Goal: Task Accomplishment & Management: Use online tool/utility

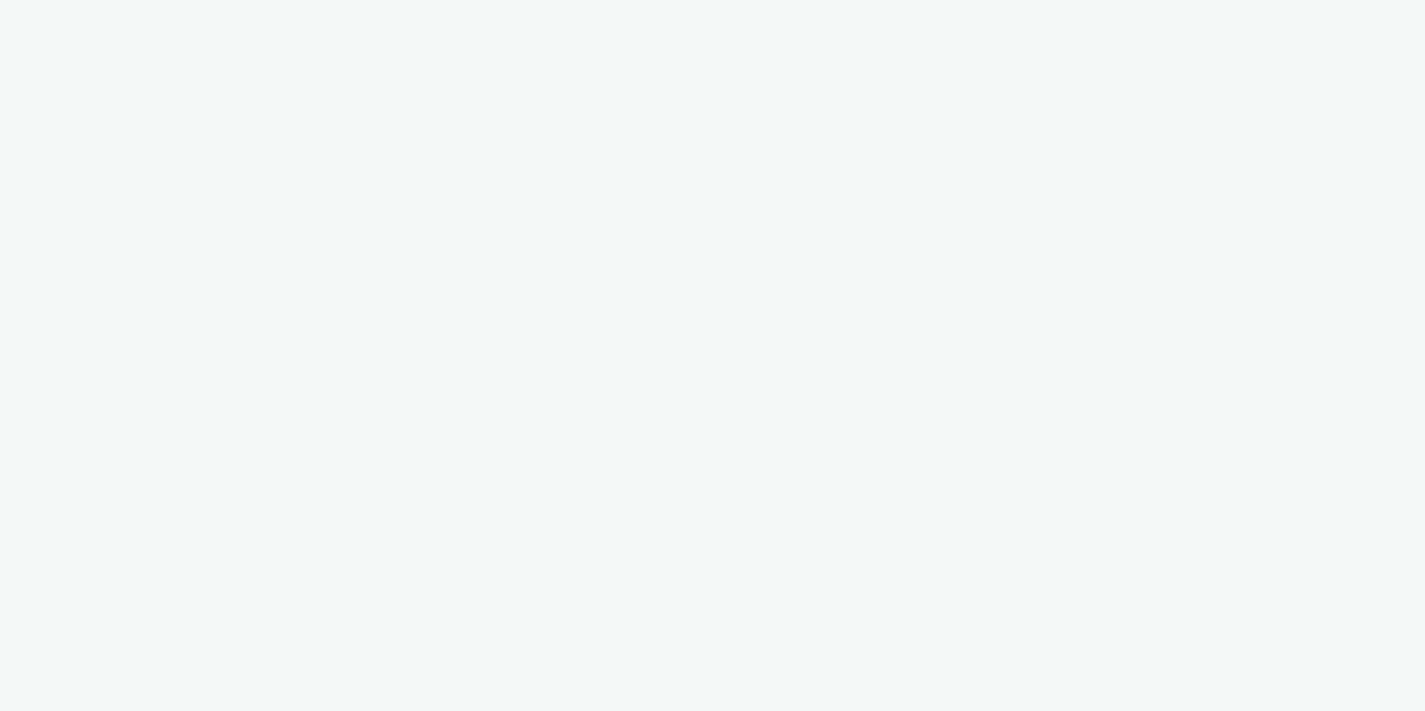
select select "d84d6561-18f3-4a65-9ed0-42618f513f94"
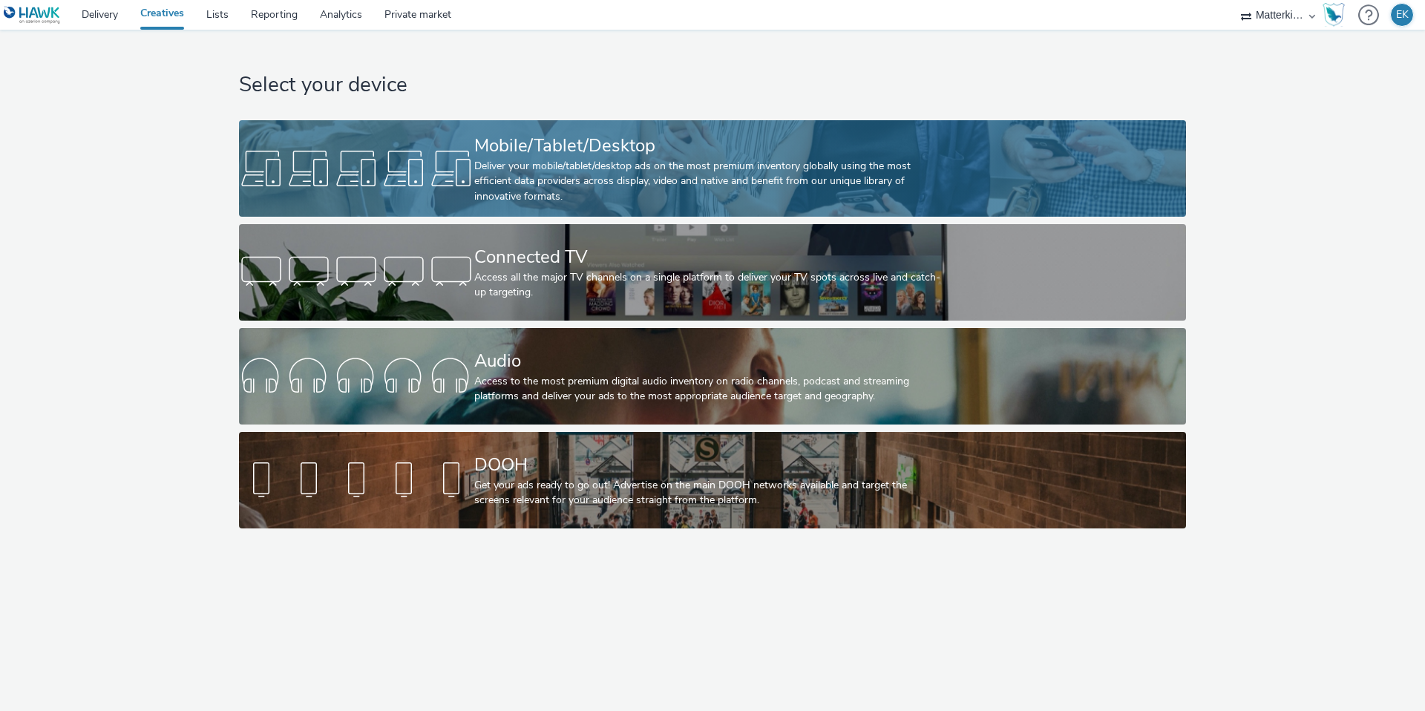
click at [519, 183] on div "Deliver your mobile/tablet/desktop ads on the most premium inventory globally u…" at bounding box center [709, 181] width 470 height 45
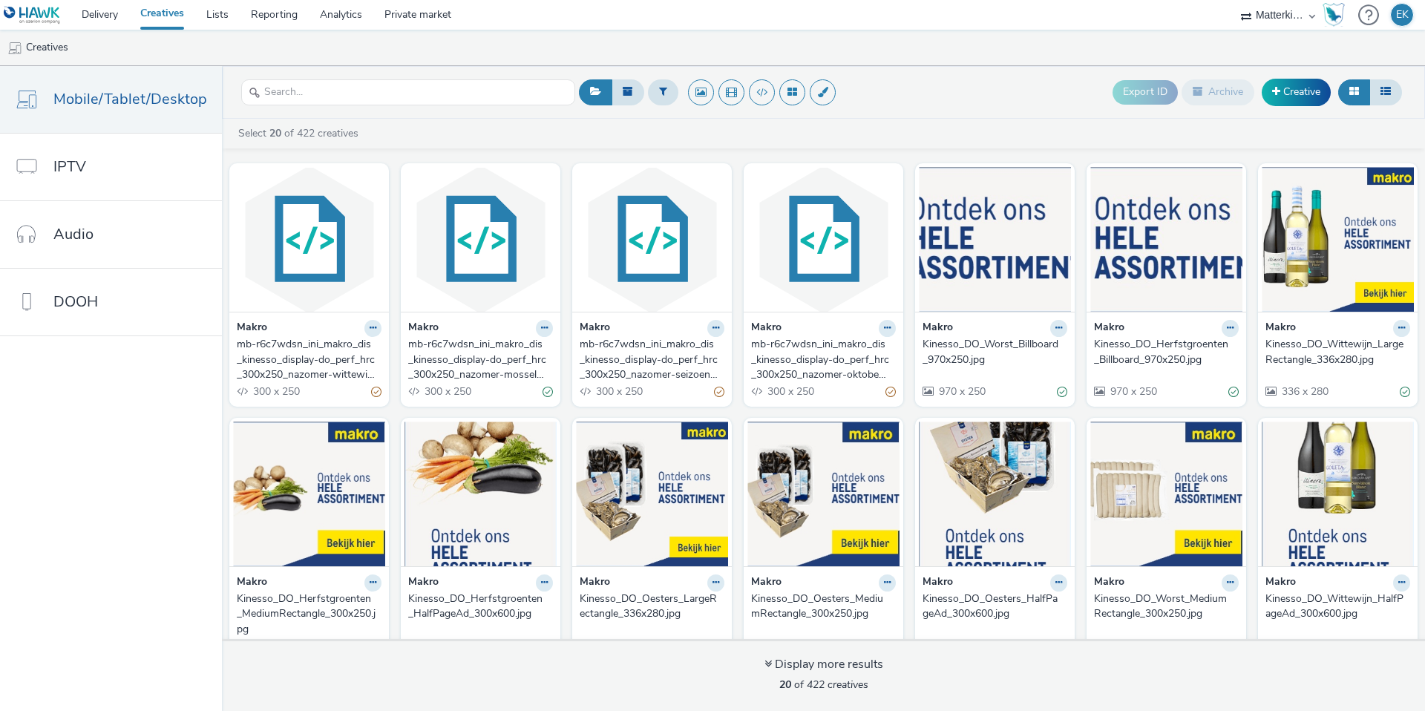
click at [477, 364] on div "mb-r6c7wdsn_ini_makro_dis_kinesso_display-do_perf_hrc_300x250_nazomer-mosseloes…" at bounding box center [477, 359] width 139 height 45
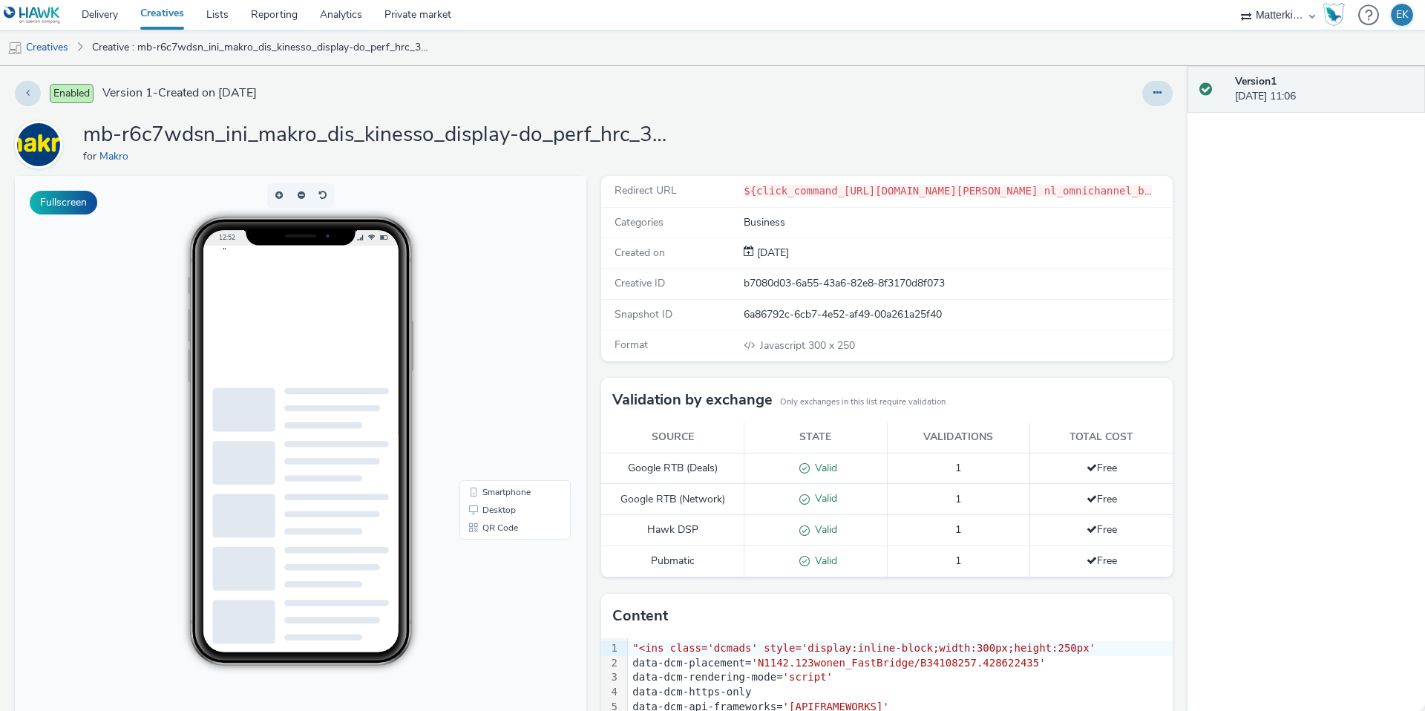
click at [921, 183] on div "${click_command_[URL][DOMAIN_NAME][PERSON_NAME] nl_omnichannel_brand-awareness_…" at bounding box center [947, 191] width 408 height 16
click at [936, 188] on code "${click_command_[URL][DOMAIN_NAME][PERSON_NAME] nl_omnichannel_brand-awareness_…" at bounding box center [1265, 191] width 1045 height 12
